Goal: Task Accomplishment & Management: Use online tool/utility

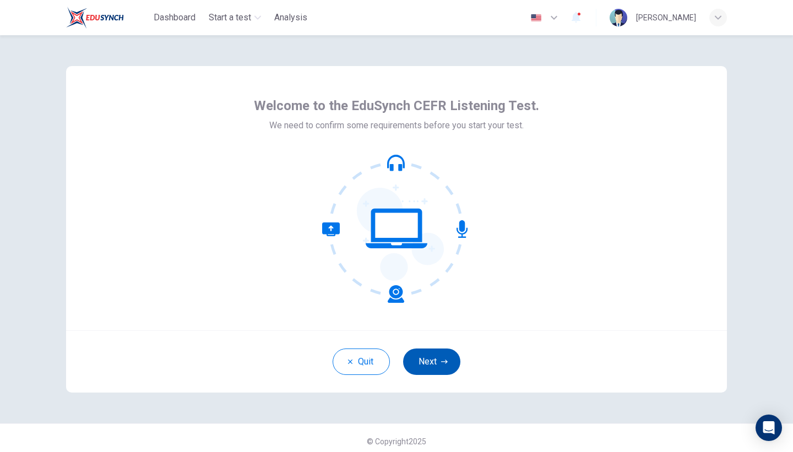
click at [448, 365] on button "Next" at bounding box center [431, 362] width 57 height 26
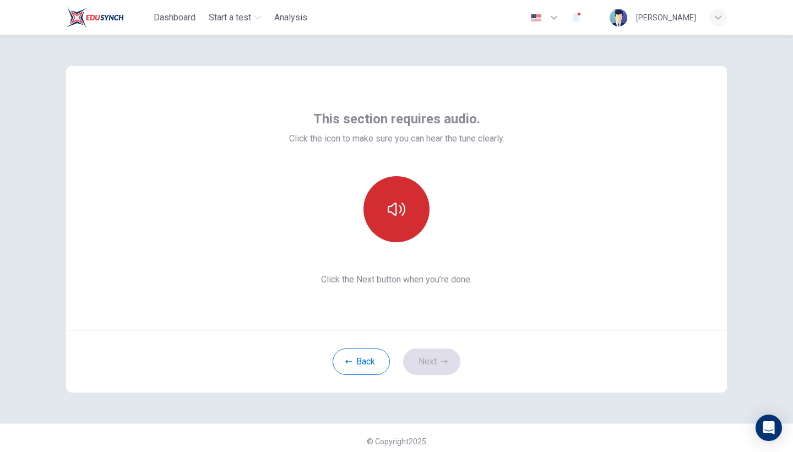
click at [405, 211] on button "button" at bounding box center [396, 209] width 66 height 66
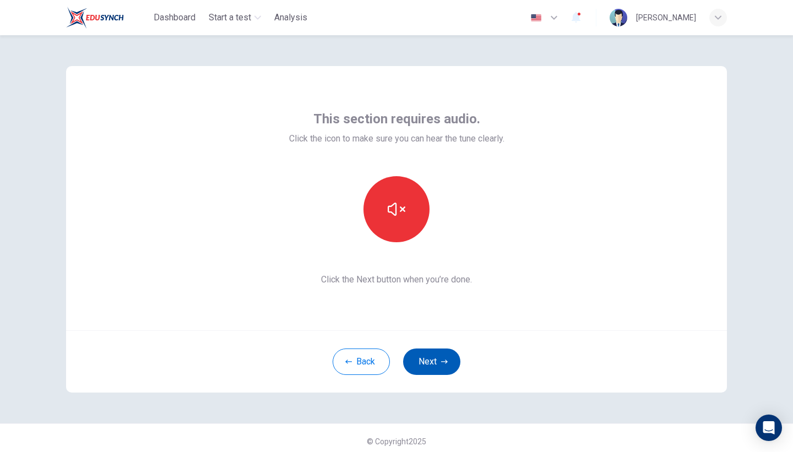
click at [417, 363] on button "Next" at bounding box center [431, 362] width 57 height 26
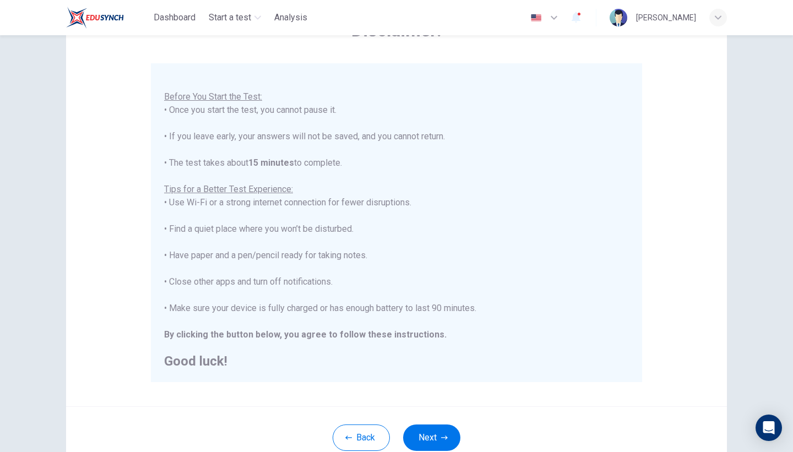
scroll to position [153, 0]
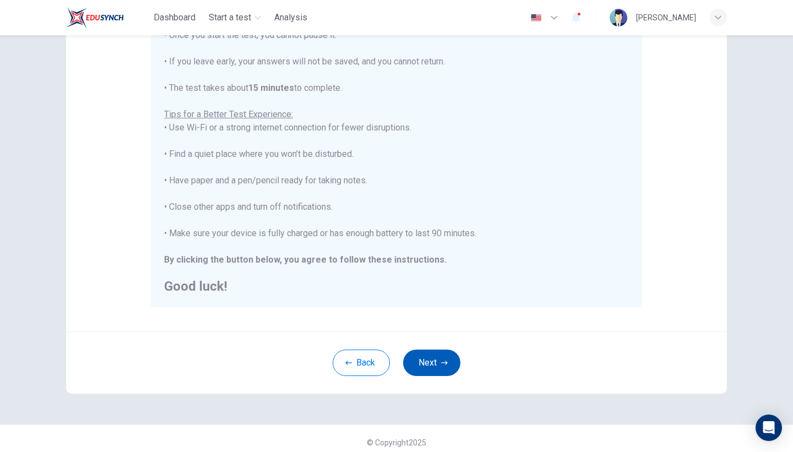
click at [431, 360] on button "Next" at bounding box center [431, 363] width 57 height 26
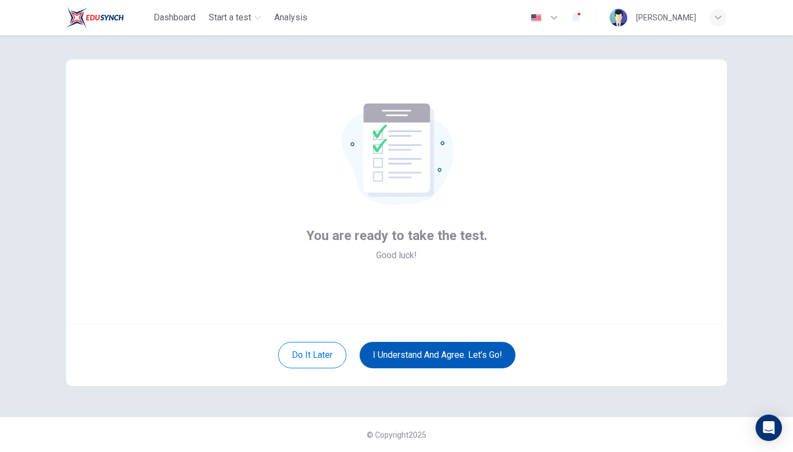
scroll to position [7, 0]
click at [431, 360] on button "I understand and agree. Let’s go!" at bounding box center [438, 355] width 156 height 26
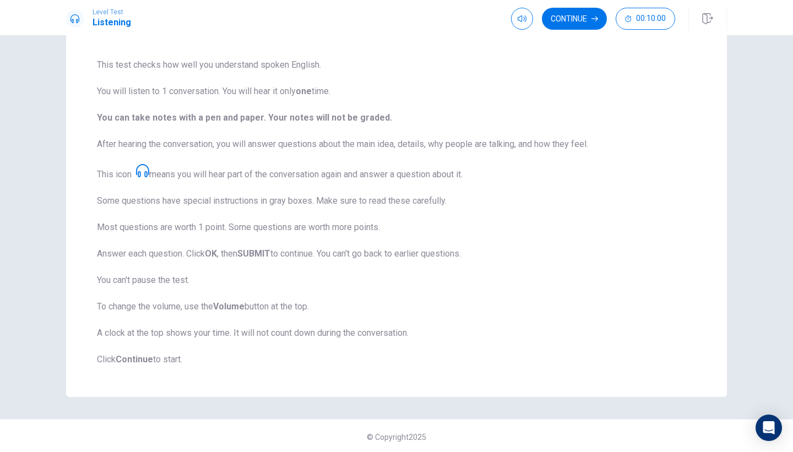
scroll to position [75, 0]
click at [570, 16] on button "Continue" at bounding box center [574, 19] width 65 height 22
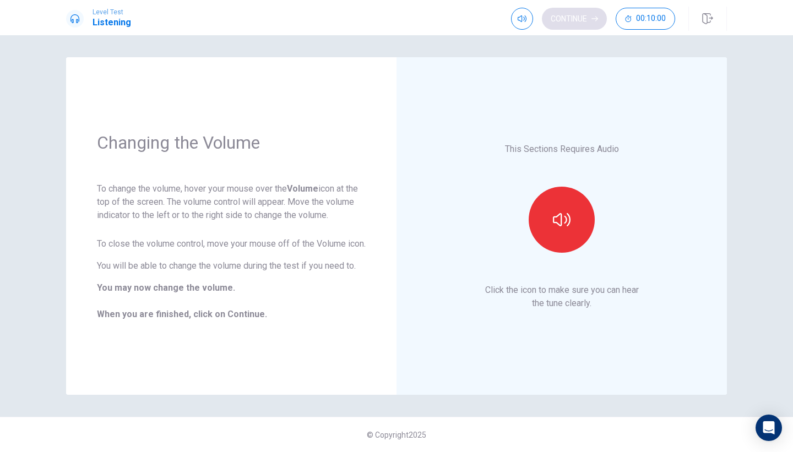
scroll to position [0, 0]
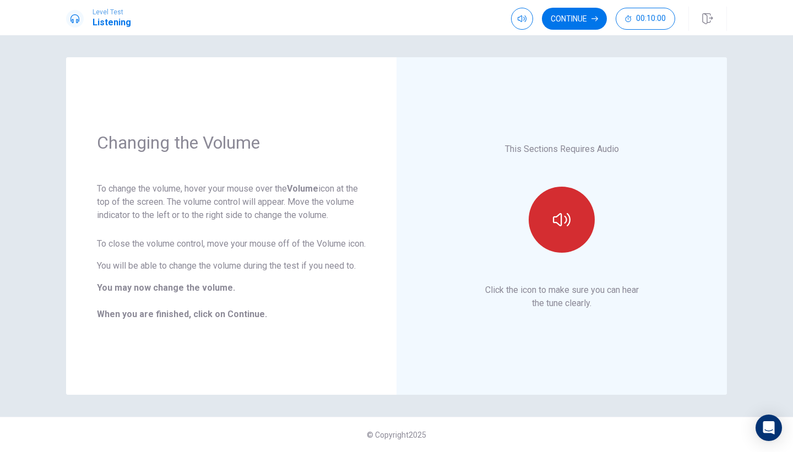
click at [563, 214] on icon "button" at bounding box center [562, 220] width 18 height 18
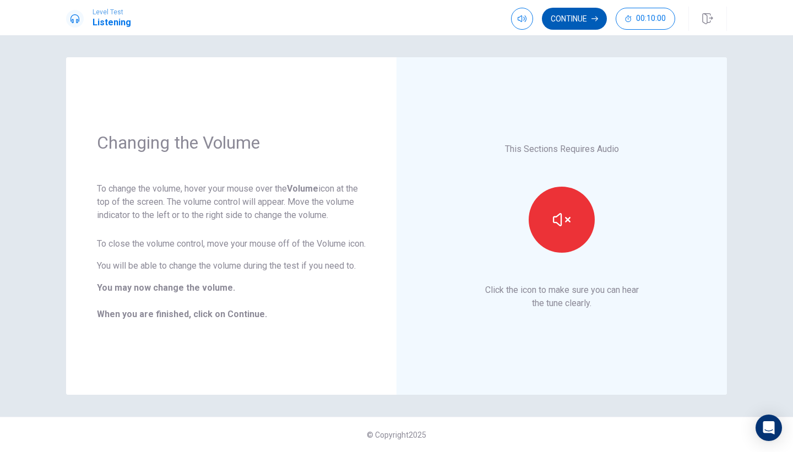
click at [583, 15] on button "Continue" at bounding box center [574, 19] width 65 height 22
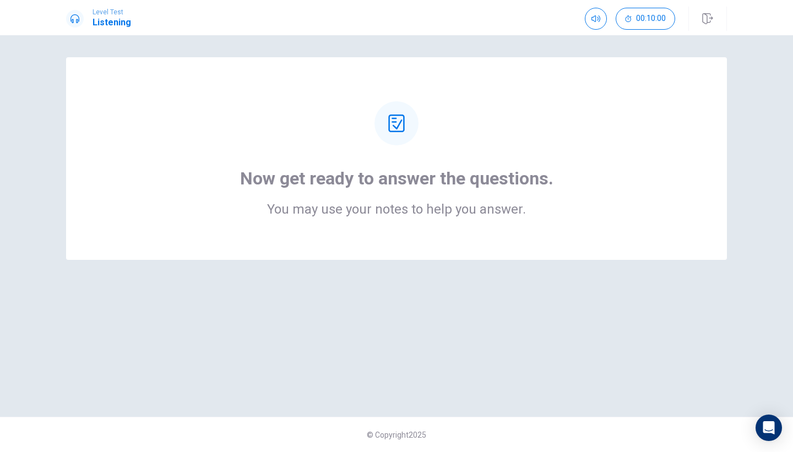
click at [496, 133] on div "Now get ready to answer the questions. You may use your notes to help you answe…" at bounding box center [396, 158] width 573 height 115
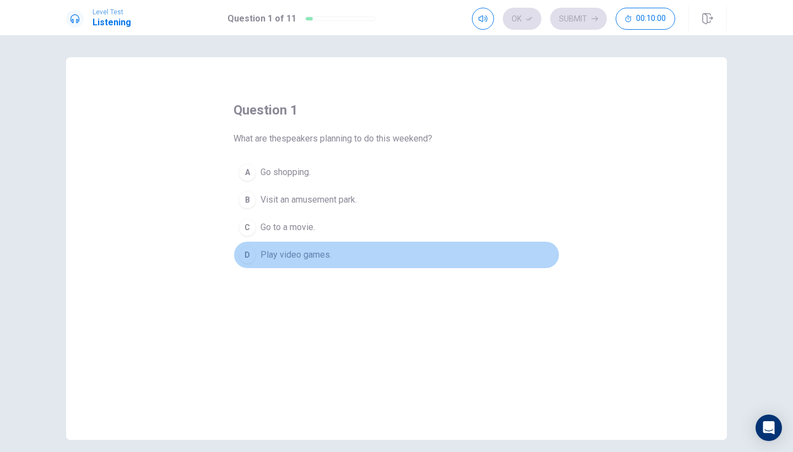
click at [471, 263] on button "D Play video games." at bounding box center [396, 255] width 326 height 28
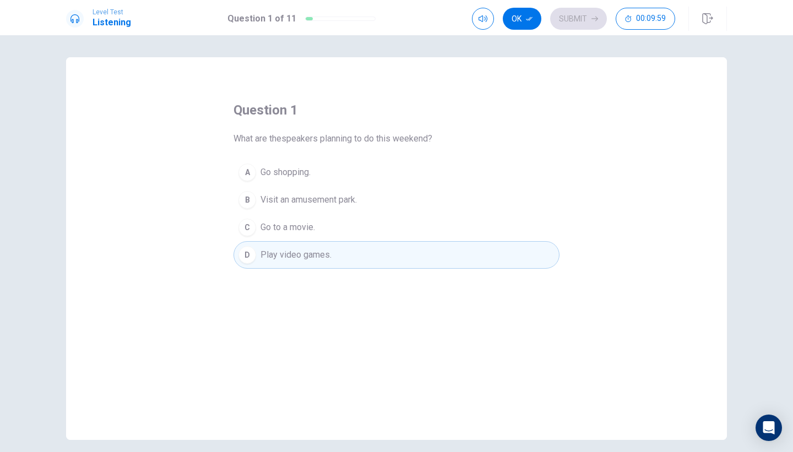
click at [458, 227] on button "C Go to a movie." at bounding box center [396, 228] width 326 height 28
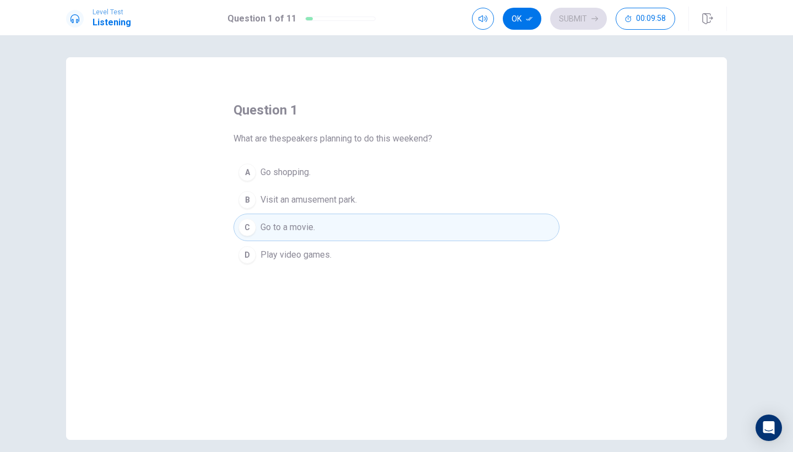
click at [453, 200] on button "B Visit an amusement park." at bounding box center [396, 200] width 326 height 28
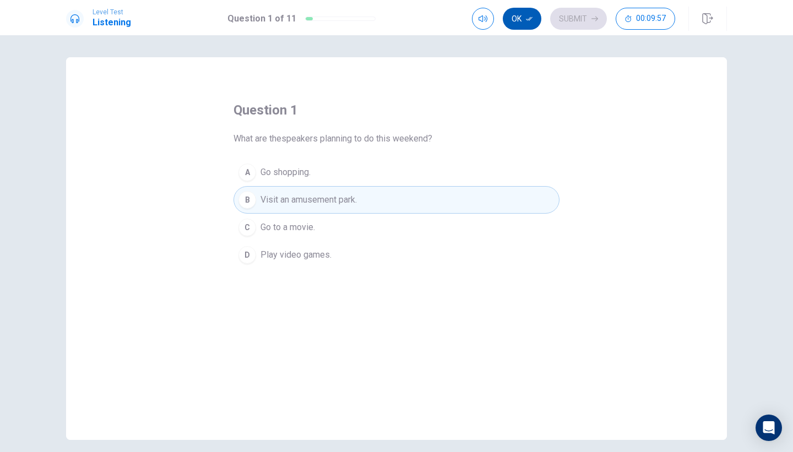
click at [523, 19] on button "Ok" at bounding box center [522, 19] width 39 height 22
click at [571, 17] on button "Submit" at bounding box center [578, 19] width 57 height 22
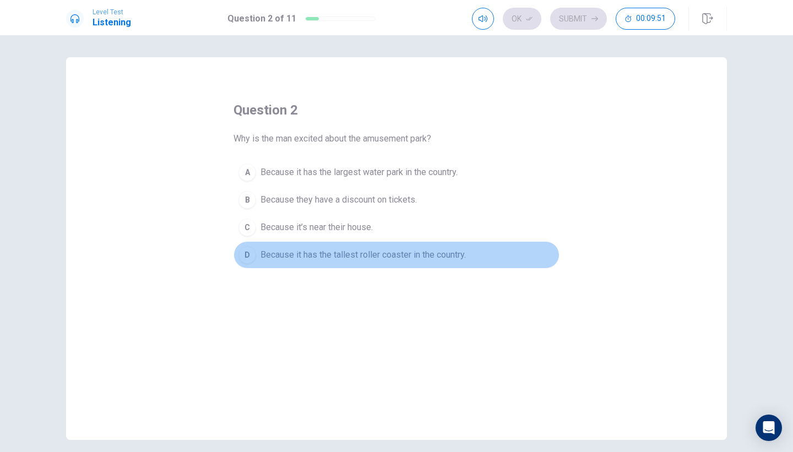
click at [376, 247] on button "D Because it has the tallest roller coaster in the country." at bounding box center [396, 255] width 326 height 28
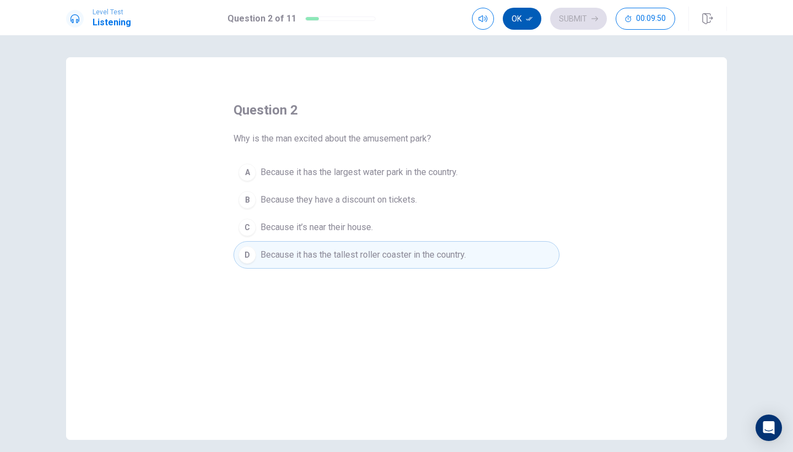
click at [523, 20] on button "Ok" at bounding box center [522, 19] width 39 height 22
click at [595, 20] on icon "button" at bounding box center [594, 18] width 7 height 7
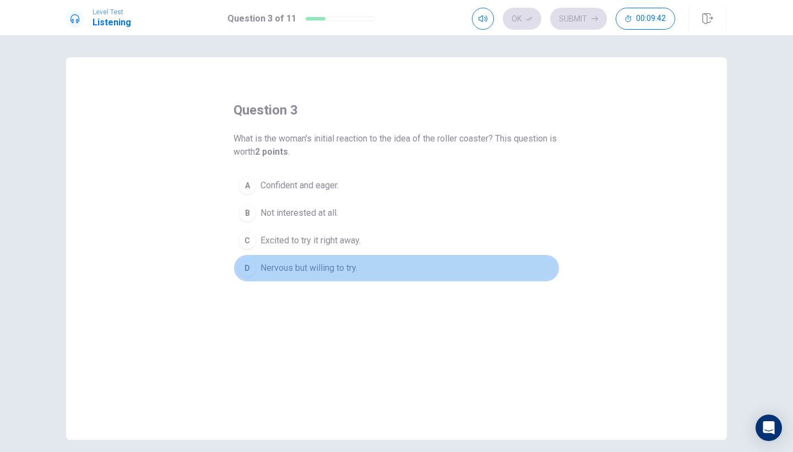
click at [322, 267] on span "Nervous but willing to try." at bounding box center [308, 268] width 97 height 13
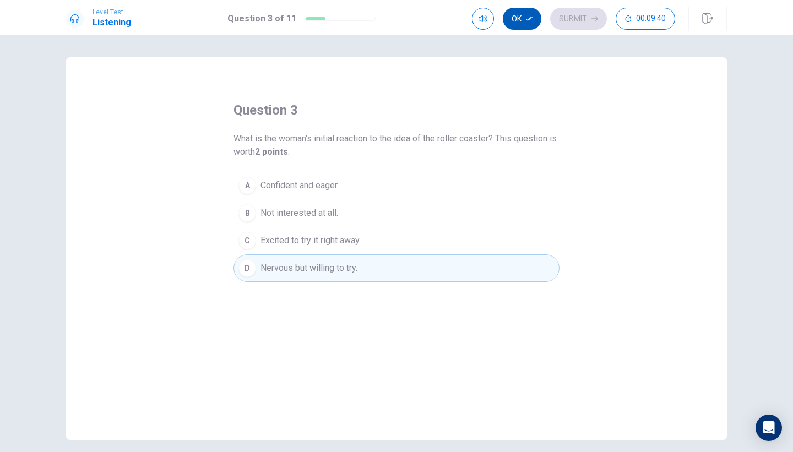
click at [526, 22] on button "Ok" at bounding box center [522, 19] width 39 height 22
click at [568, 19] on button "Submit" at bounding box center [578, 19] width 57 height 22
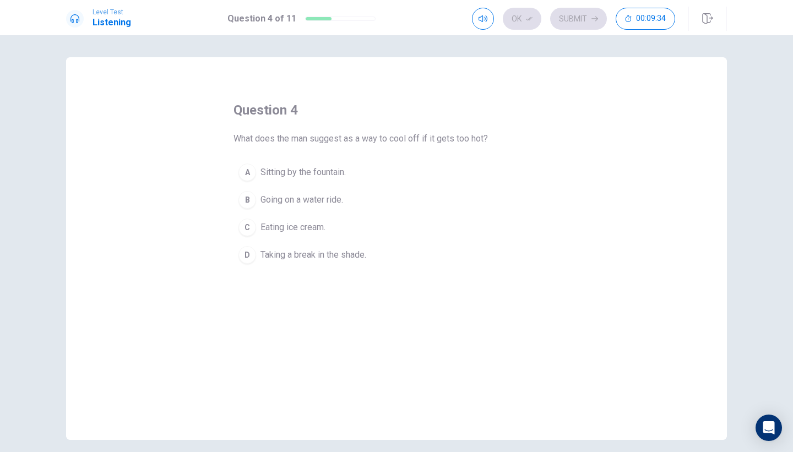
click at [308, 201] on span "Going on a water ride." at bounding box center [301, 199] width 83 height 13
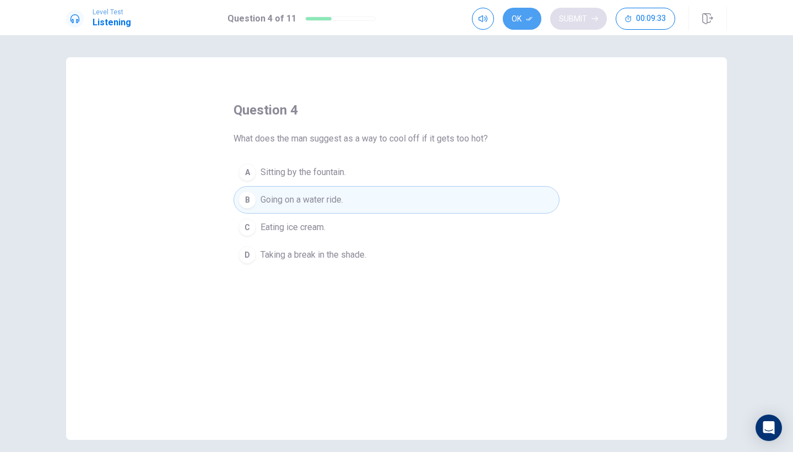
drag, startPoint x: 517, startPoint y: 25, endPoint x: 559, endPoint y: 22, distance: 41.9
click at [518, 25] on button "Ok" at bounding box center [522, 19] width 39 height 22
click at [563, 22] on button "Submit" at bounding box center [578, 19] width 57 height 22
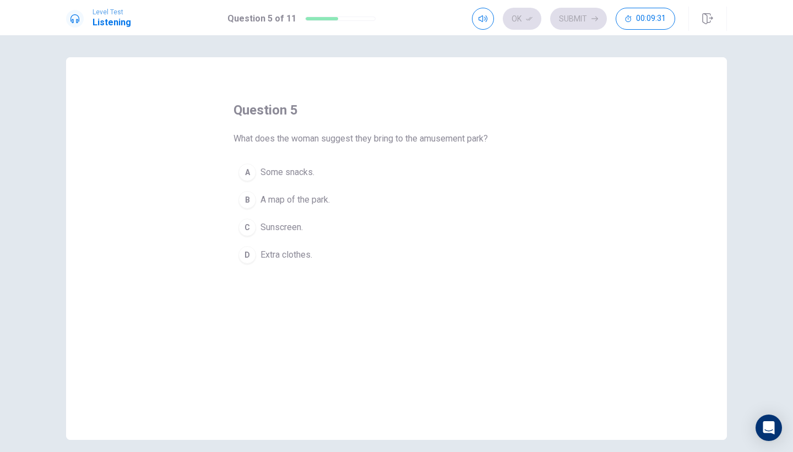
click at [299, 255] on span "Extra clothes." at bounding box center [286, 254] width 52 height 13
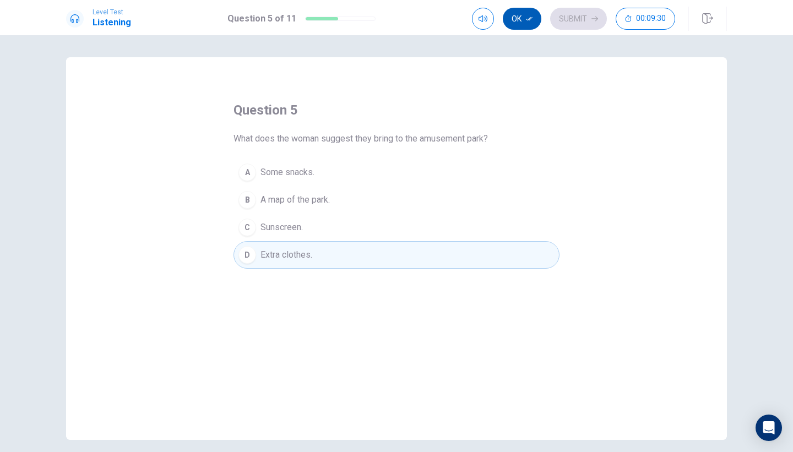
click at [523, 9] on button "Ok" at bounding box center [522, 19] width 39 height 22
click at [564, 4] on div "Level Test Listening Question 5 of 11 Ok Submit 00:09:29" at bounding box center [396, 17] width 793 height 35
click at [564, 15] on button "Submit" at bounding box center [578, 19] width 57 height 22
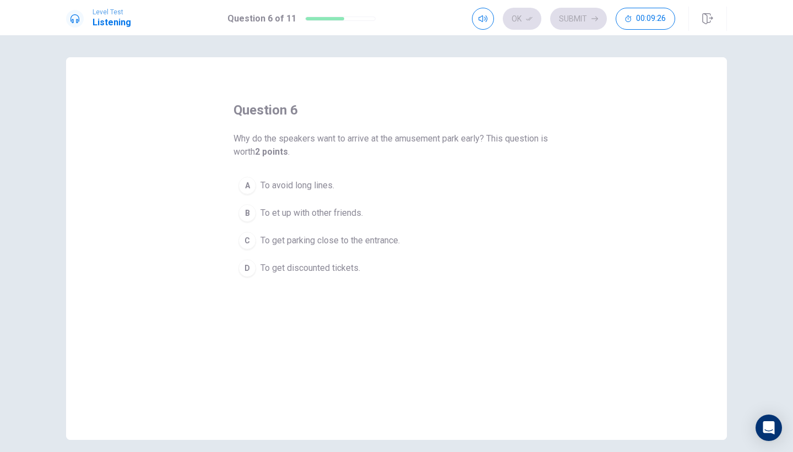
click at [289, 184] on span "To avoid long lines." at bounding box center [297, 185] width 74 height 13
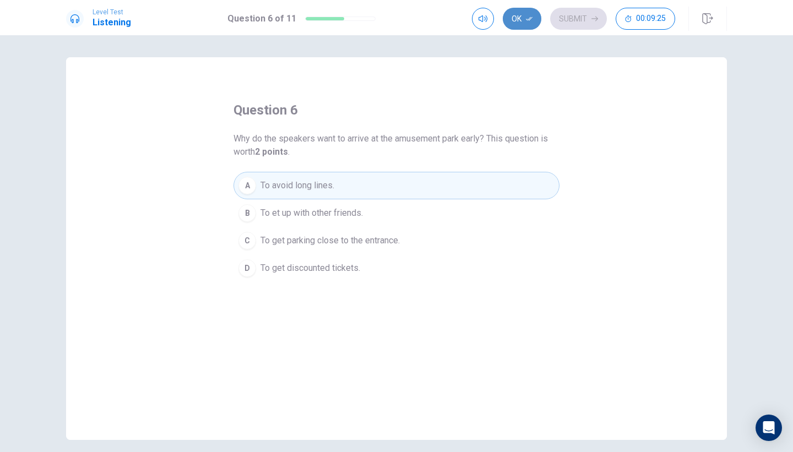
click at [530, 22] on button "Ok" at bounding box center [522, 19] width 39 height 22
click at [584, 22] on button "Submit" at bounding box center [578, 19] width 57 height 22
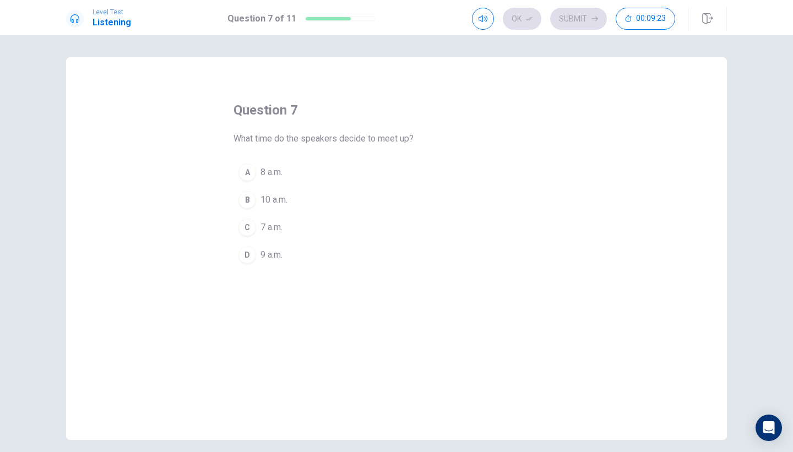
click at [278, 247] on button "D 9 a.m." at bounding box center [396, 255] width 326 height 28
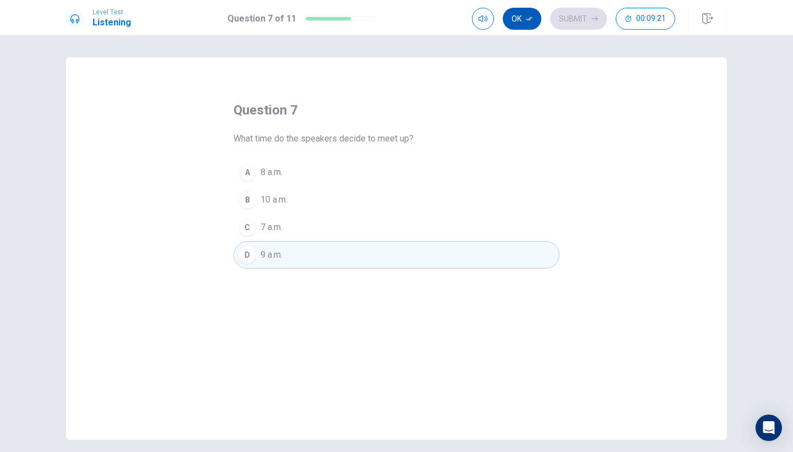
click at [528, 19] on icon "button" at bounding box center [529, 18] width 7 height 7
click at [571, 19] on button "Submit" at bounding box center [578, 19] width 57 height 22
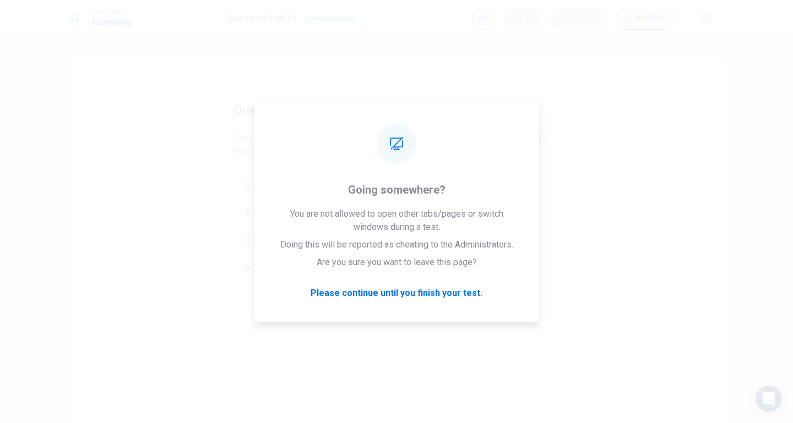
click at [648, 65] on div "question 8 Based on the conversation, how do the speakers feel about their week…" at bounding box center [396, 248] width 661 height 383
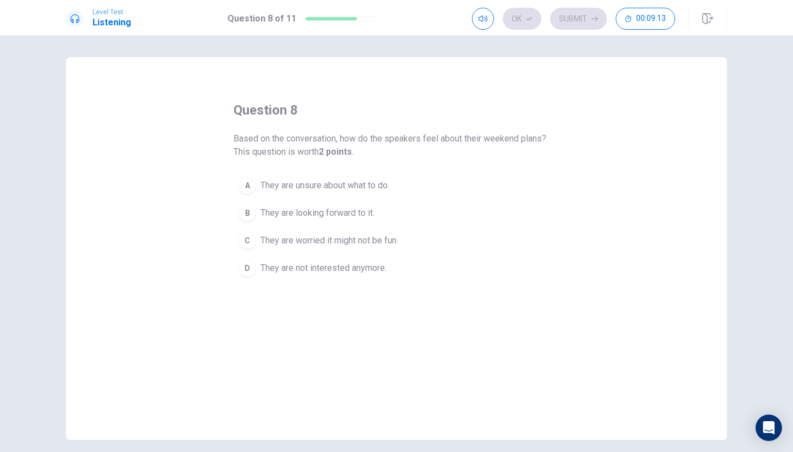
click at [345, 214] on span "They are looking forward to it." at bounding box center [317, 213] width 114 height 13
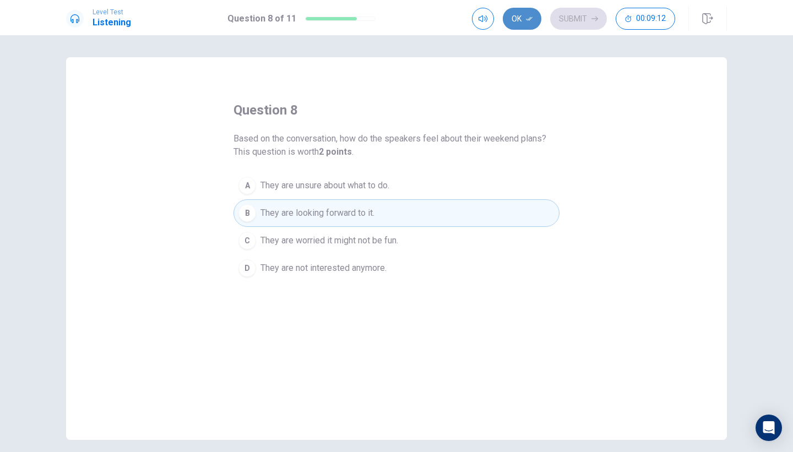
click at [517, 28] on button "Ok" at bounding box center [522, 19] width 39 height 22
click at [588, 15] on button "Submit" at bounding box center [578, 19] width 57 height 22
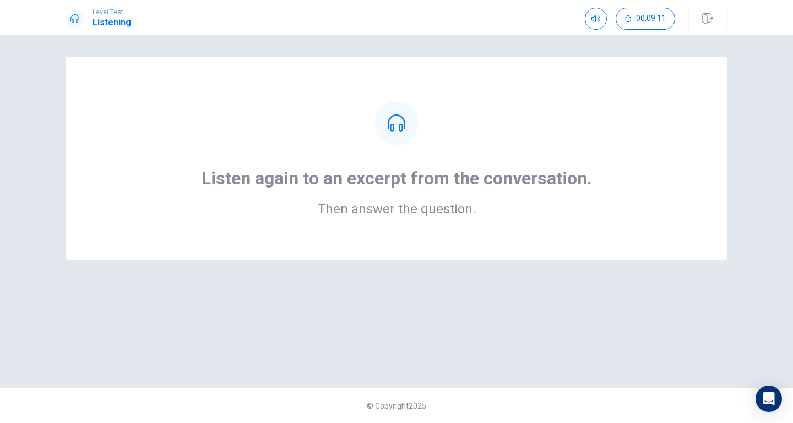
click at [617, 137] on div "Listen again to an excerpt from the conversation. Then answer the question." at bounding box center [396, 158] width 573 height 115
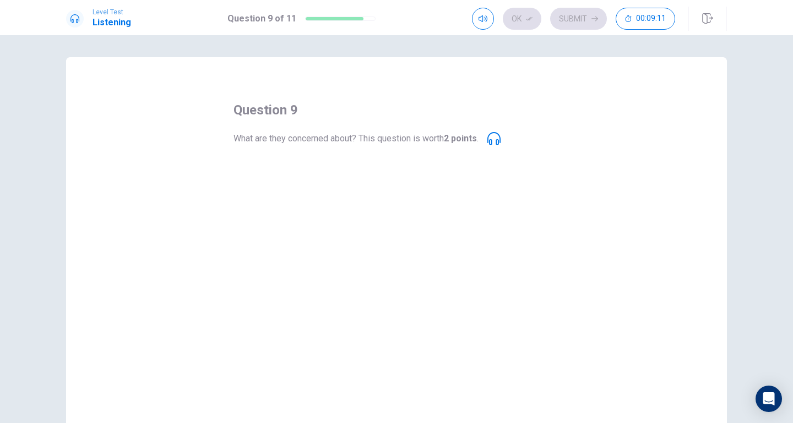
click at [621, 128] on div "question 9 What are they concerned about? This question is worth 2 points . A T…" at bounding box center [396, 248] width 661 height 383
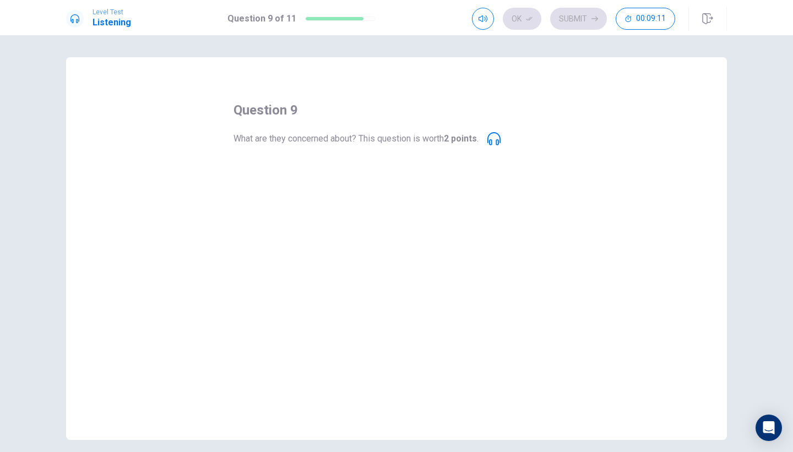
click at [372, 150] on div "question 9 What are they concerned about? This question is worth 2 points . A T…" at bounding box center [396, 184] width 326 height 167
click at [385, 128] on div "question 9 What are they concerned about? This question is worth 2 points . A T…" at bounding box center [396, 184] width 326 height 167
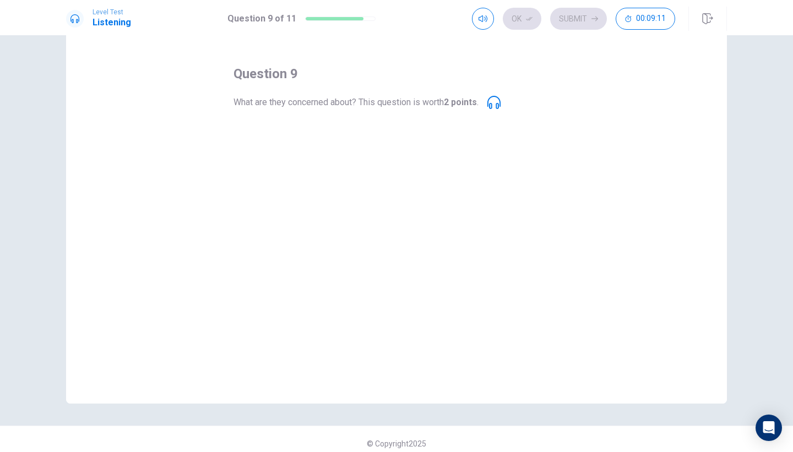
scroll to position [45, 0]
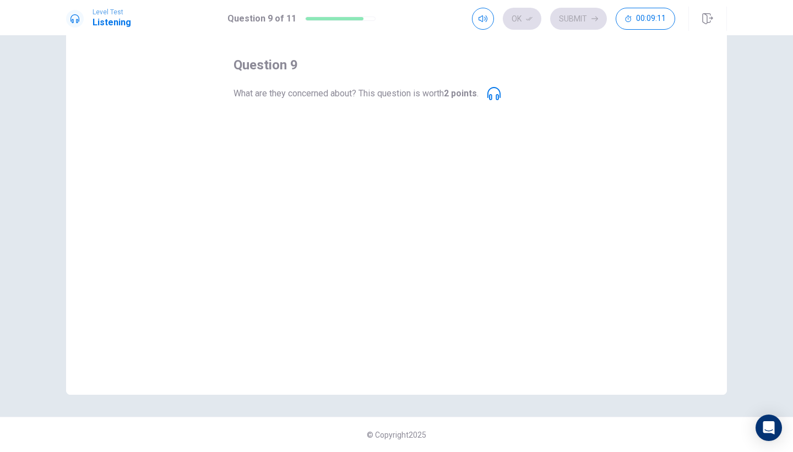
click at [384, 172] on button "C The weather might be bad." at bounding box center [396, 183] width 326 height 28
click at [360, 135] on button "A They might get lost in the park." at bounding box center [396, 127] width 326 height 28
click at [353, 124] on span "They might get lost in the park." at bounding box center [319, 127] width 118 height 13
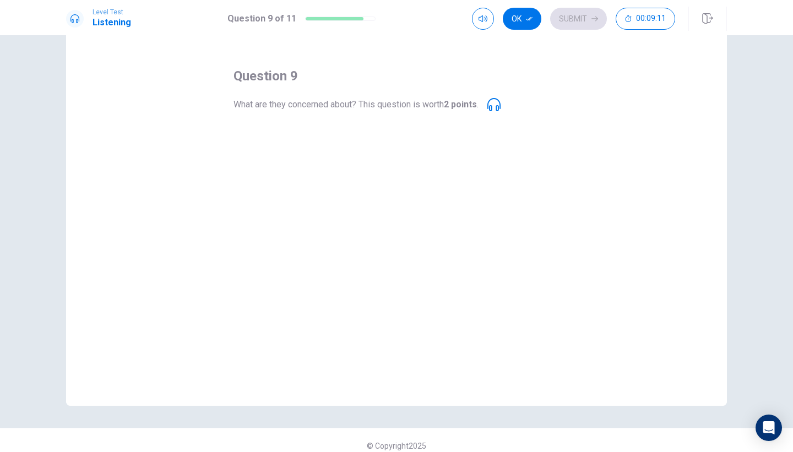
scroll to position [0, 0]
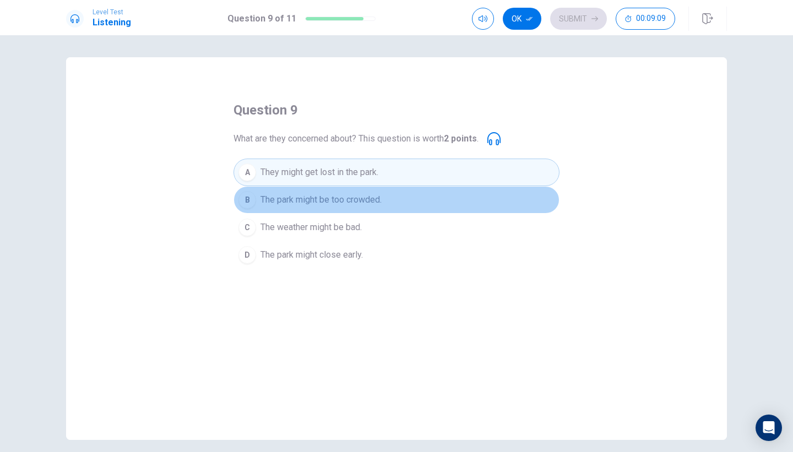
click at [308, 201] on span "The park might be too crowded." at bounding box center [320, 199] width 121 height 13
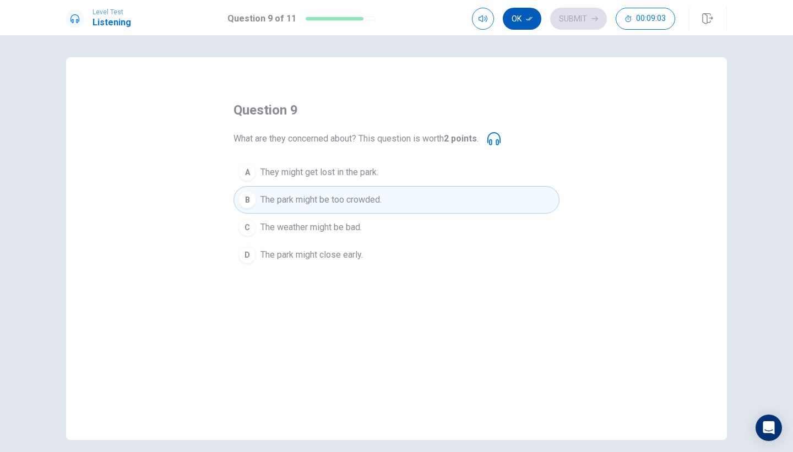
click at [521, 21] on button "Ok" at bounding box center [522, 19] width 39 height 22
click at [591, 19] on button "Submit" at bounding box center [578, 19] width 57 height 22
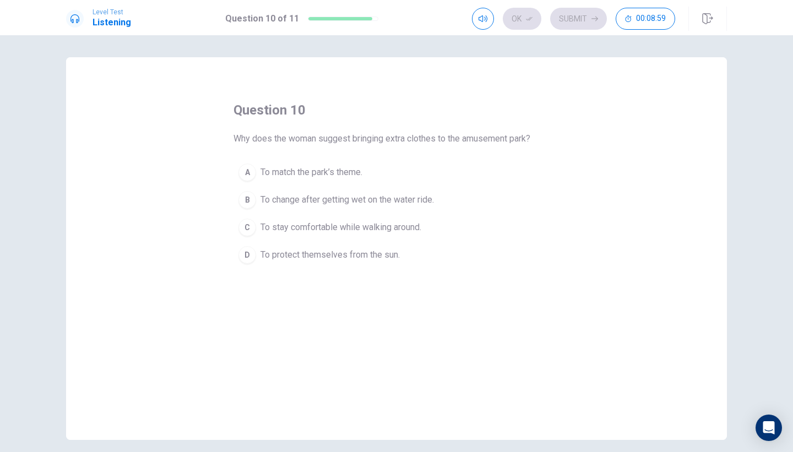
click at [368, 203] on span "To change after getting wet on the water ride." at bounding box center [346, 199] width 173 height 13
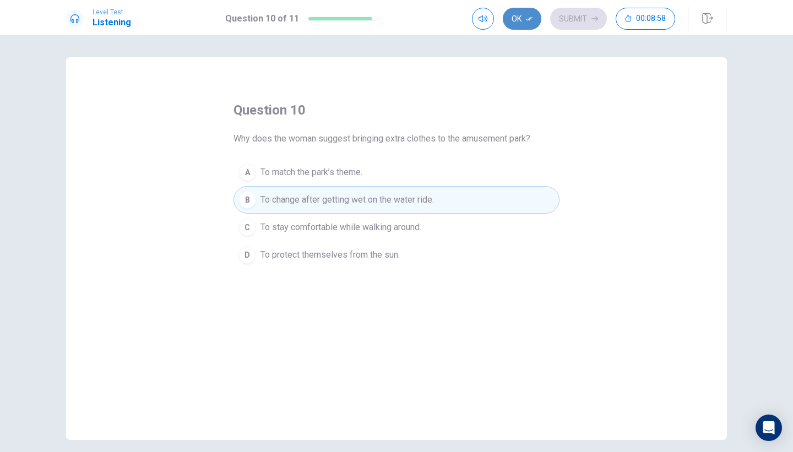
click at [528, 18] on icon "button" at bounding box center [529, 18] width 7 height 7
click at [567, 18] on button "Submit" at bounding box center [578, 19] width 57 height 22
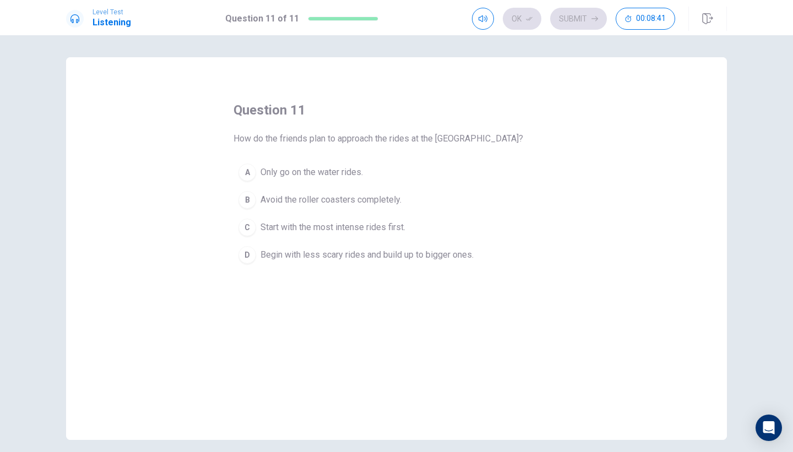
click at [361, 248] on span "Begin with less scary rides and build up to bigger ones." at bounding box center [366, 254] width 213 height 13
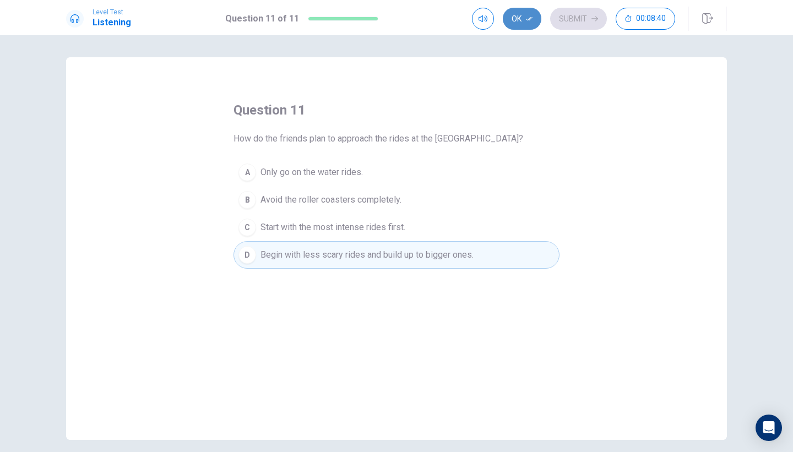
click at [530, 28] on button "Ok" at bounding box center [522, 19] width 39 height 22
click at [581, 32] on div "Level Test Listening Question 11 of 11 Ok Submit 00:08:40" at bounding box center [396, 17] width 793 height 35
click at [581, 26] on button "Submit" at bounding box center [578, 19] width 57 height 22
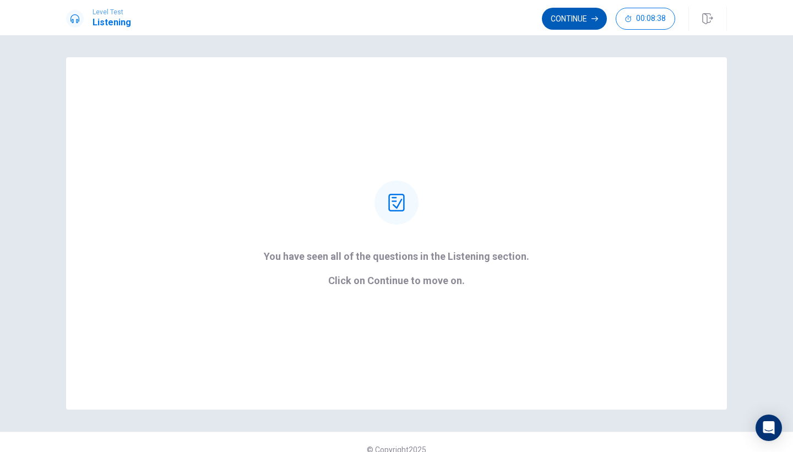
click at [582, 15] on button "Continue" at bounding box center [574, 19] width 65 height 22
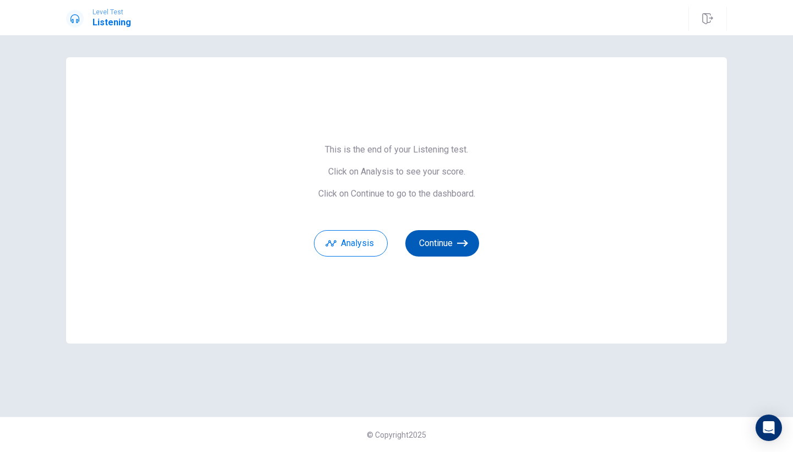
click at [433, 248] on button "Continue" at bounding box center [442, 243] width 74 height 26
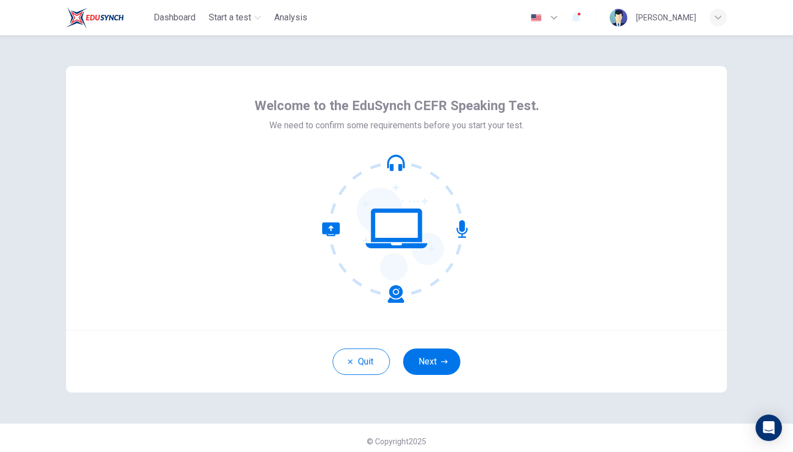
scroll to position [7, 0]
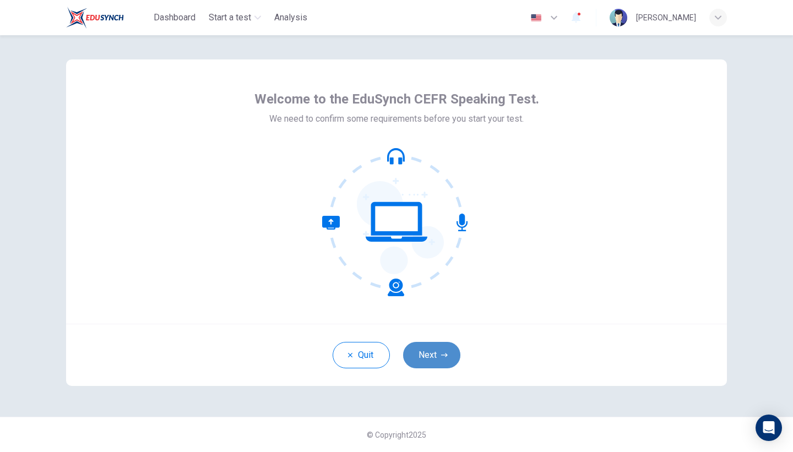
click at [437, 361] on button "Next" at bounding box center [431, 355] width 57 height 26
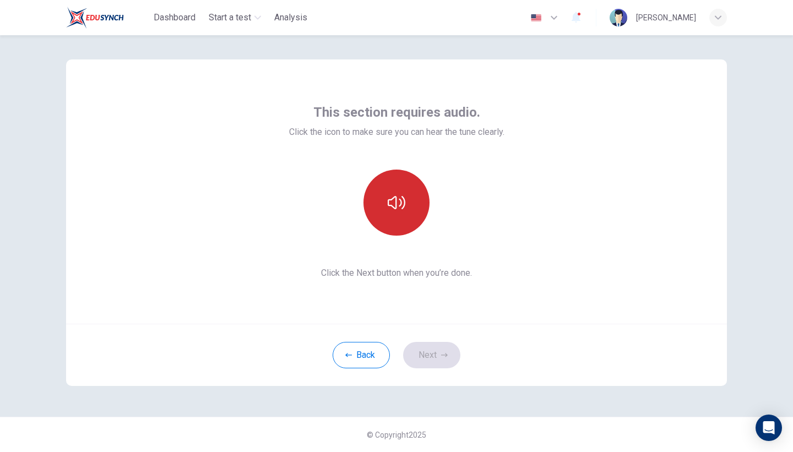
click at [390, 218] on button "button" at bounding box center [396, 203] width 66 height 66
click at [388, 202] on icon "button" at bounding box center [397, 203] width 18 height 18
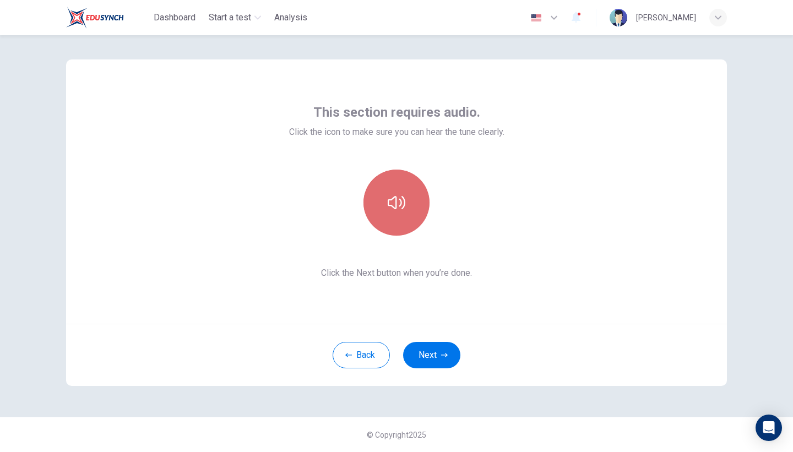
click at [385, 202] on button "button" at bounding box center [396, 203] width 66 height 66
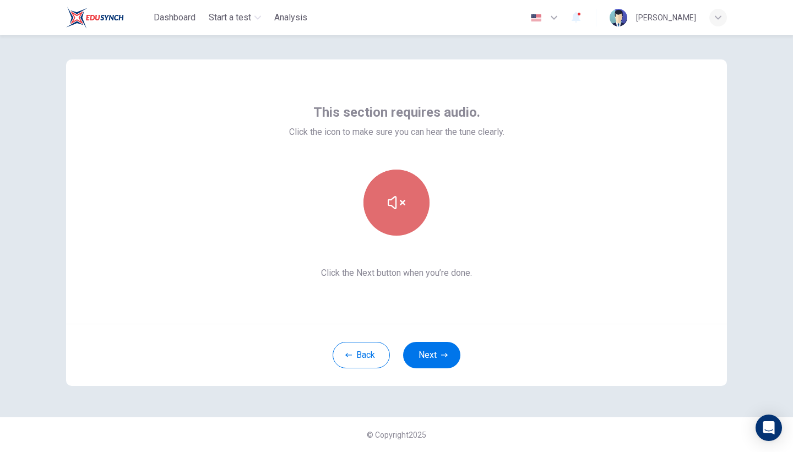
click at [385, 202] on button "button" at bounding box center [396, 203] width 66 height 66
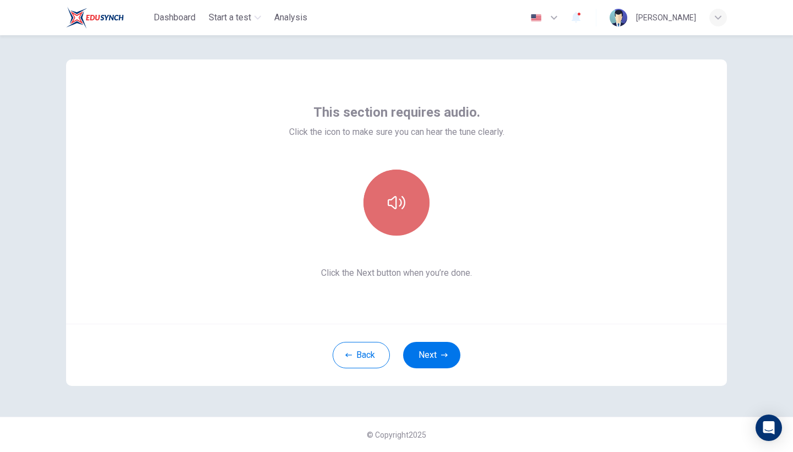
click at [385, 202] on button "button" at bounding box center [396, 203] width 66 height 66
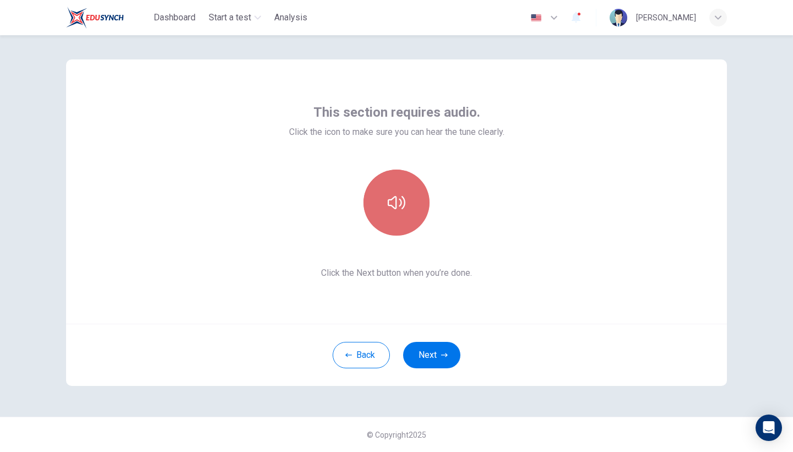
click at [385, 202] on button "button" at bounding box center [396, 203] width 66 height 66
click at [385, 200] on button "button" at bounding box center [396, 203] width 66 height 66
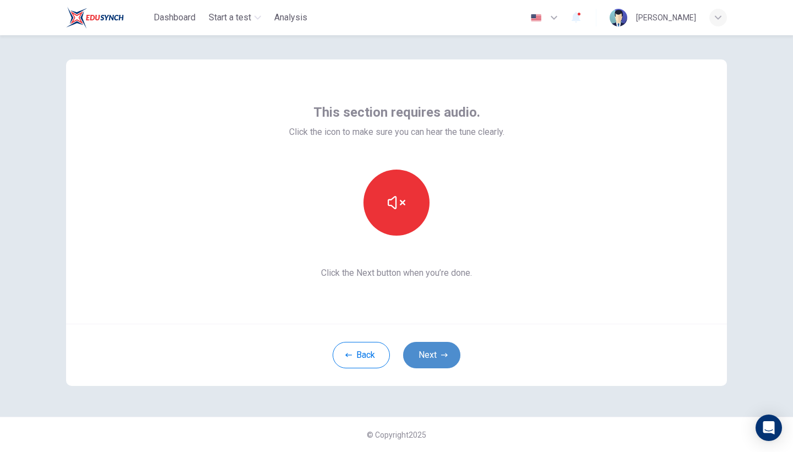
click at [441, 352] on icon "button" at bounding box center [444, 355] width 7 height 7
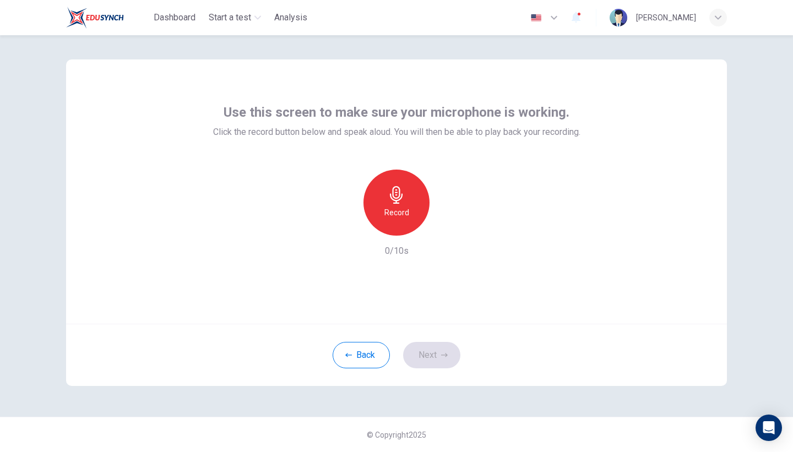
click at [383, 181] on div "Record" at bounding box center [396, 203] width 66 height 66
click at [383, 182] on div "Stop" at bounding box center [396, 203] width 66 height 66
click at [436, 359] on button "Next" at bounding box center [431, 355] width 57 height 26
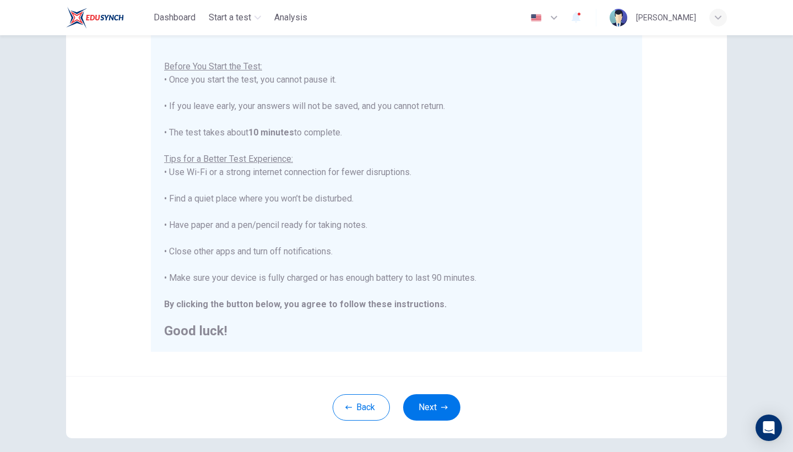
scroll to position [0, 0]
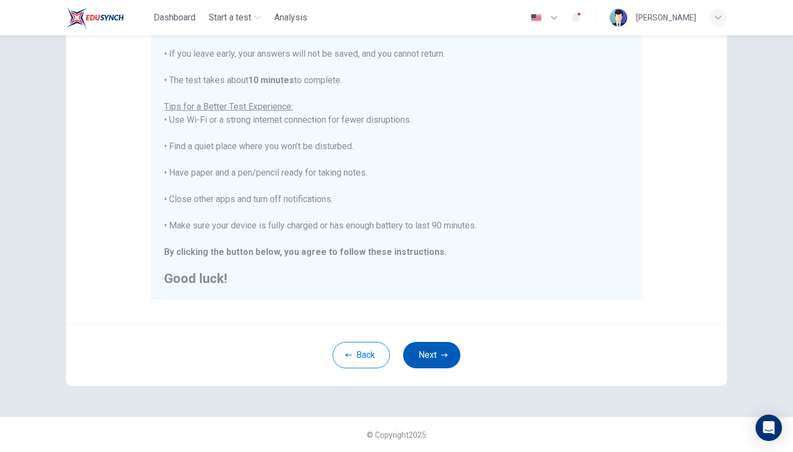
click at [438, 345] on button "Next" at bounding box center [431, 355] width 57 height 26
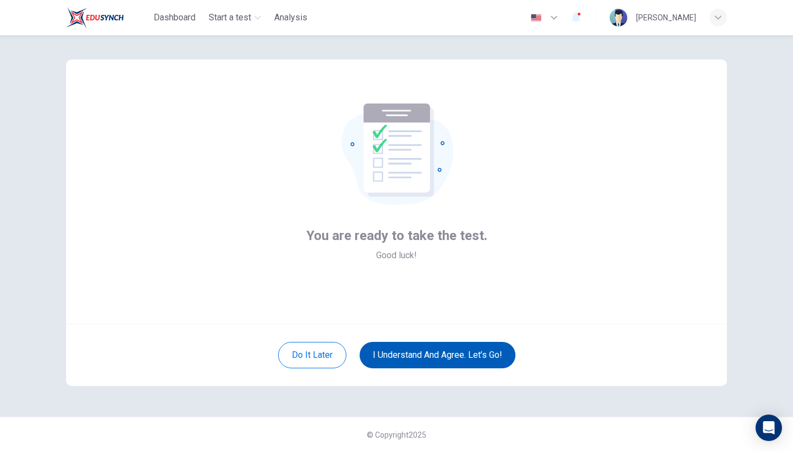
scroll to position [7, 0]
click at [438, 349] on button "I understand and agree. Let’s go!" at bounding box center [438, 355] width 156 height 26
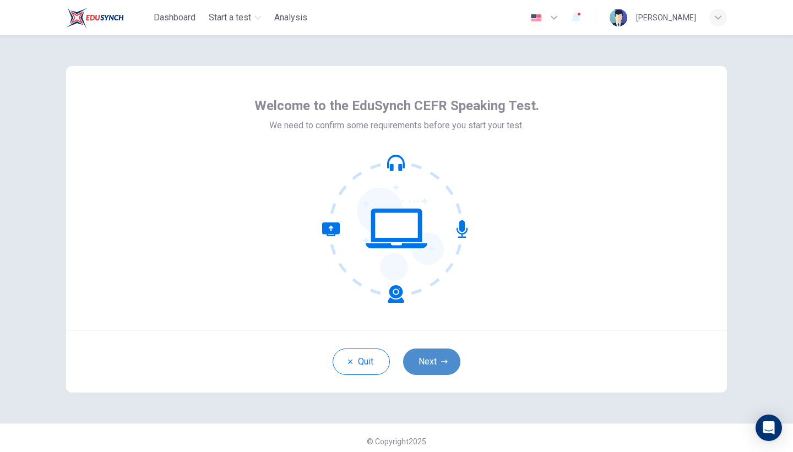
click at [442, 364] on icon "button" at bounding box center [444, 361] width 7 height 7
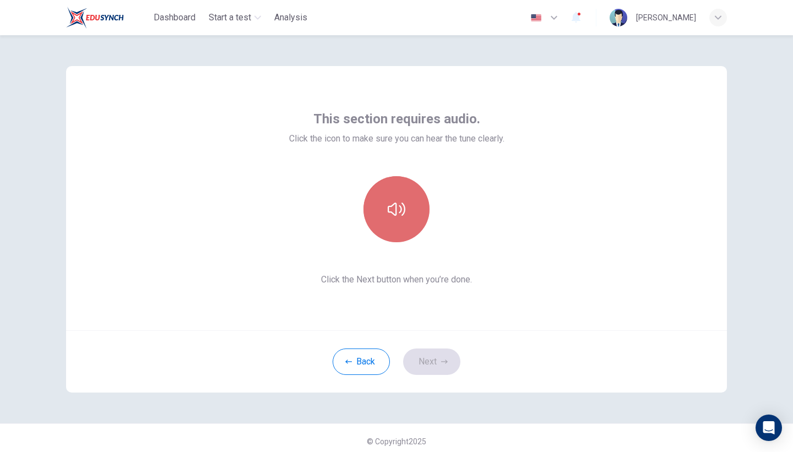
click at [403, 202] on icon "button" at bounding box center [397, 209] width 18 height 18
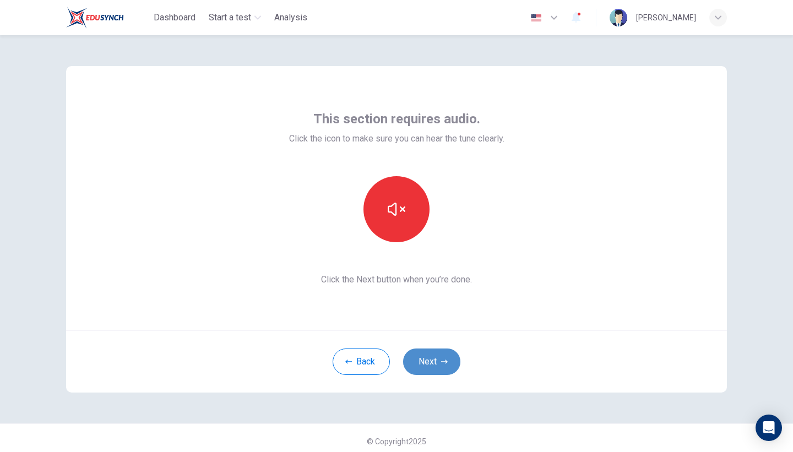
click at [432, 356] on button "Next" at bounding box center [431, 362] width 57 height 26
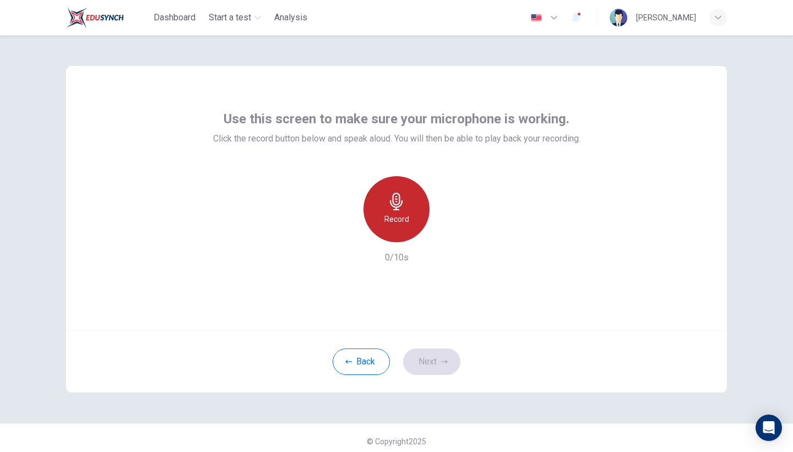
click at [397, 209] on icon "button" at bounding box center [396, 202] width 13 height 18
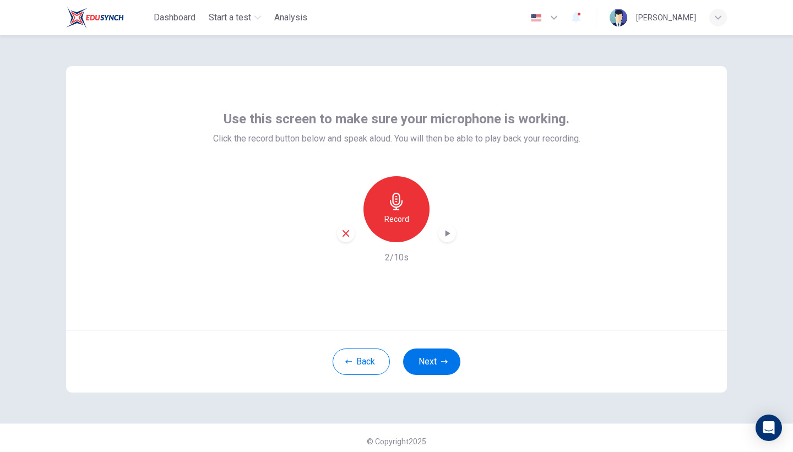
drag, startPoint x: 397, startPoint y: 209, endPoint x: 472, endPoint y: 149, distance: 96.0
click at [472, 150] on div "Use this screen to make sure your microphone is working. Click the record butto…" at bounding box center [396, 187] width 367 height 154
click at [446, 234] on icon "button" at bounding box center [448, 233] width 5 height 7
click at [446, 235] on icon "button" at bounding box center [448, 233] width 5 height 7
click at [433, 359] on button "Next" at bounding box center [431, 362] width 57 height 26
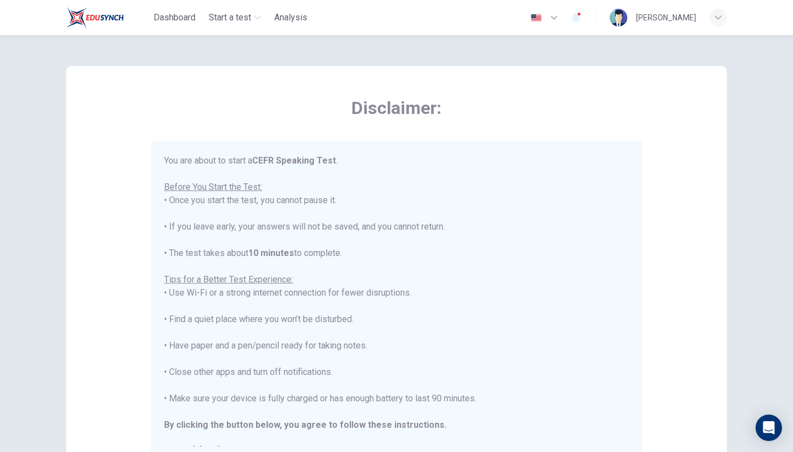
scroll to position [13, 0]
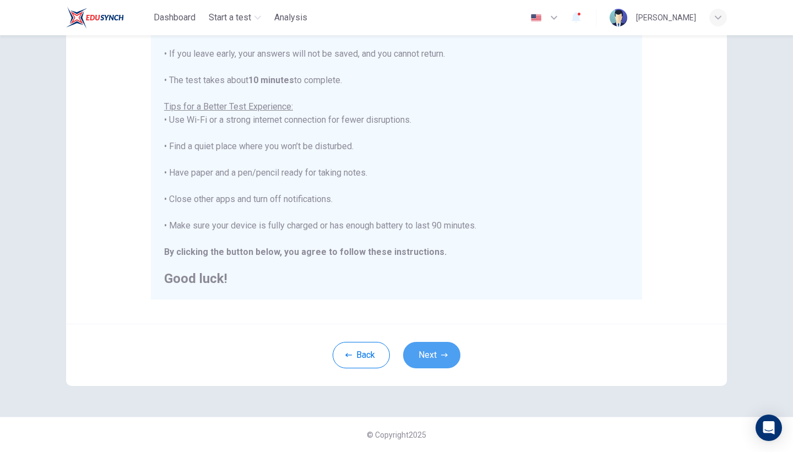
click at [430, 353] on button "Next" at bounding box center [431, 355] width 57 height 26
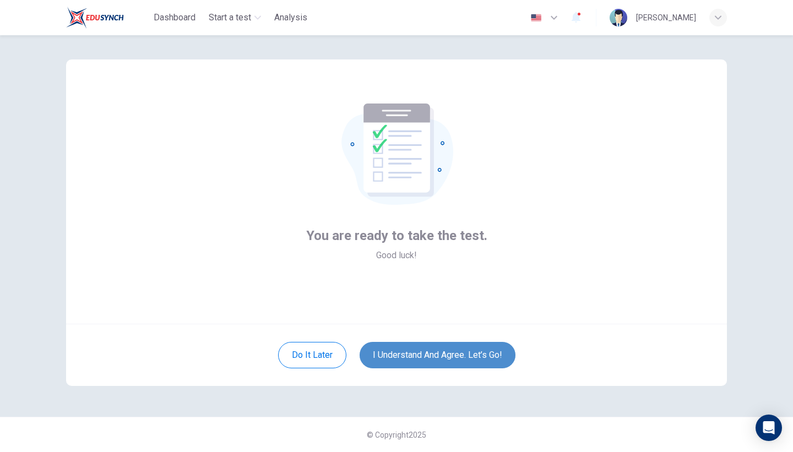
click at [431, 354] on button "I understand and agree. Let’s go!" at bounding box center [438, 355] width 156 height 26
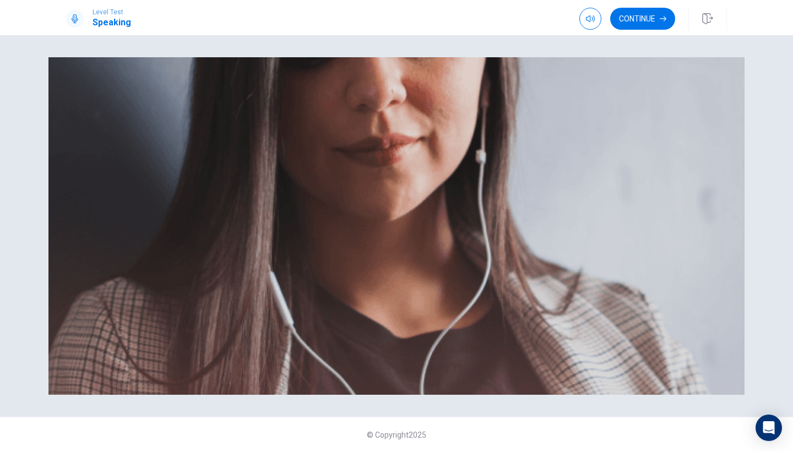
scroll to position [138, 0]
click at [645, 24] on button "Continue" at bounding box center [642, 19] width 65 height 22
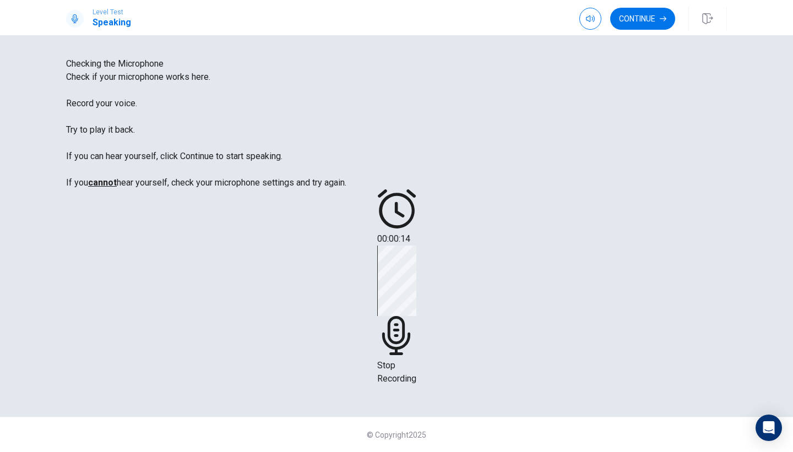
scroll to position [127, 0]
click at [416, 316] on icon at bounding box center [396, 335] width 39 height 39
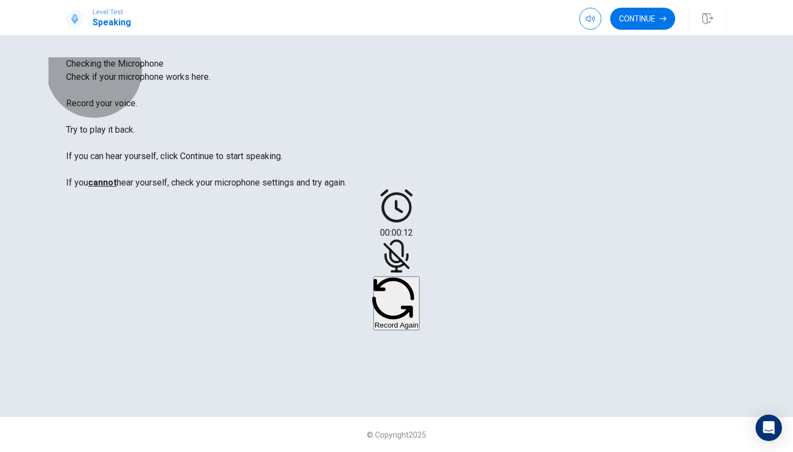
click at [420, 276] on button "Record Again" at bounding box center [396, 303] width 46 height 54
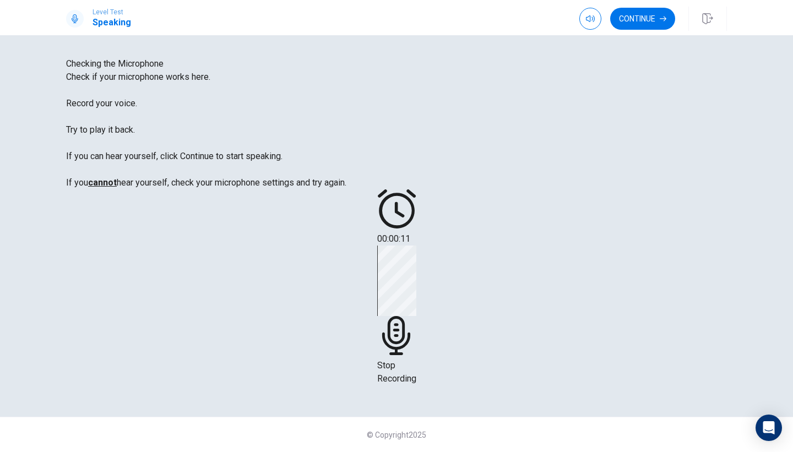
click at [416, 246] on div "Stop Recording" at bounding box center [396, 316] width 39 height 140
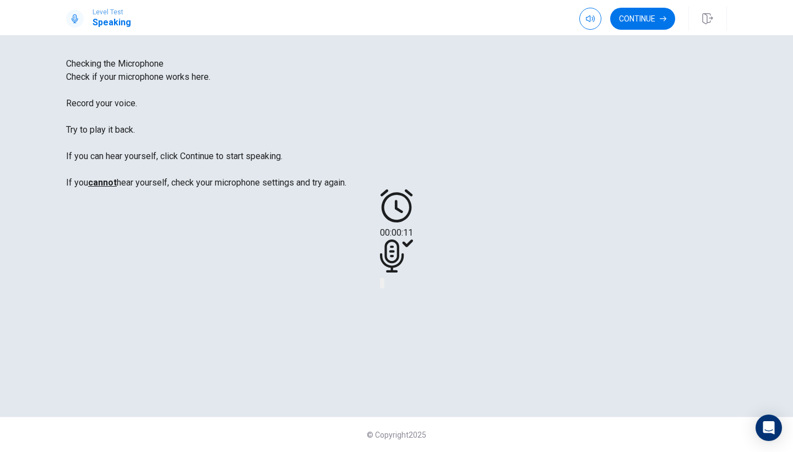
click at [384, 278] on button "Play Audio" at bounding box center [383, 283] width 2 height 10
click at [396, 286] on icon "Pause Audio" at bounding box center [390, 292] width 12 height 13
click at [620, 15] on button "Continue" at bounding box center [642, 19] width 65 height 22
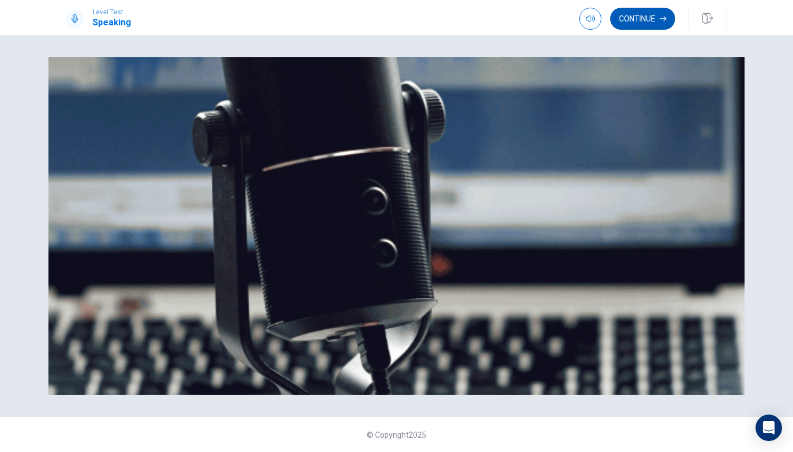
click at [631, 18] on button "Continue" at bounding box center [642, 19] width 65 height 22
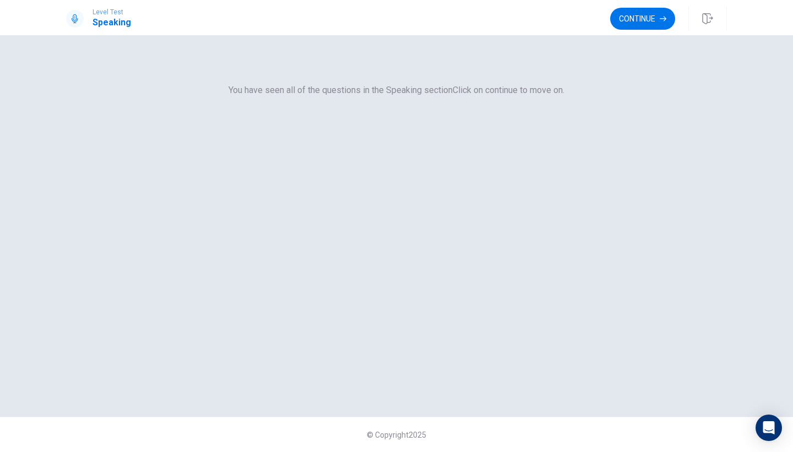
scroll to position [0, 0]
click at [639, 2] on div "Level Test Speaking Continue" at bounding box center [396, 17] width 793 height 35
click at [639, 16] on button "Continue" at bounding box center [642, 19] width 65 height 22
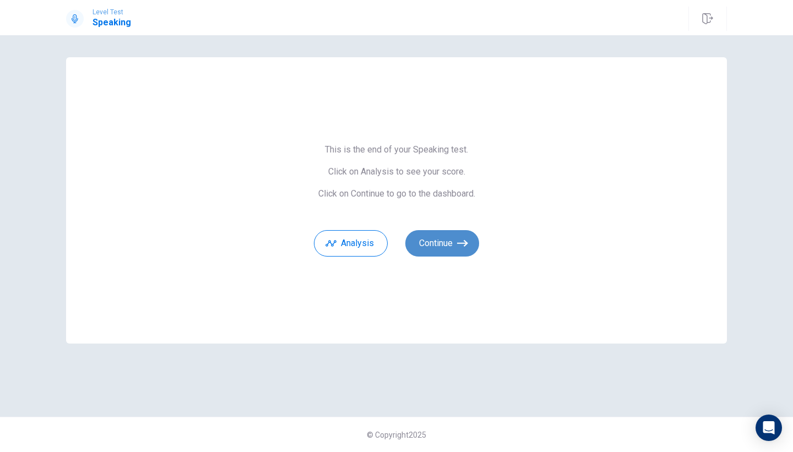
click at [447, 248] on button "Continue" at bounding box center [442, 243] width 74 height 26
